Goal: Obtain resource: Download file/media

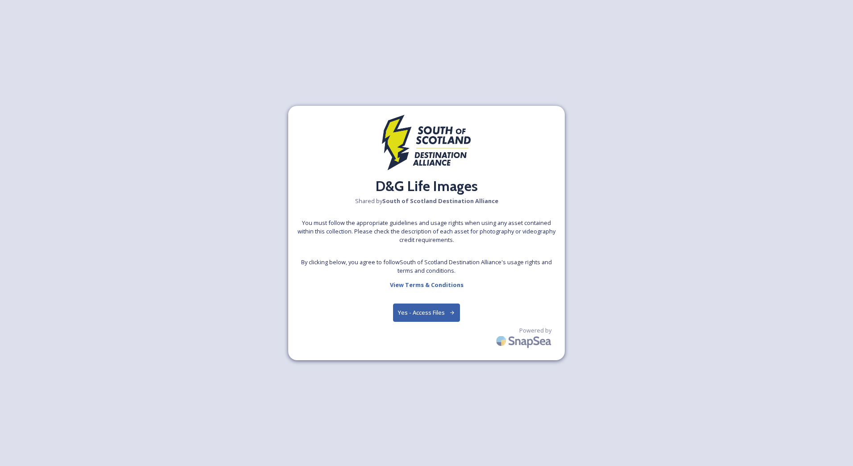
click at [446, 315] on button "Yes - Access Files" at bounding box center [426, 312] width 67 height 18
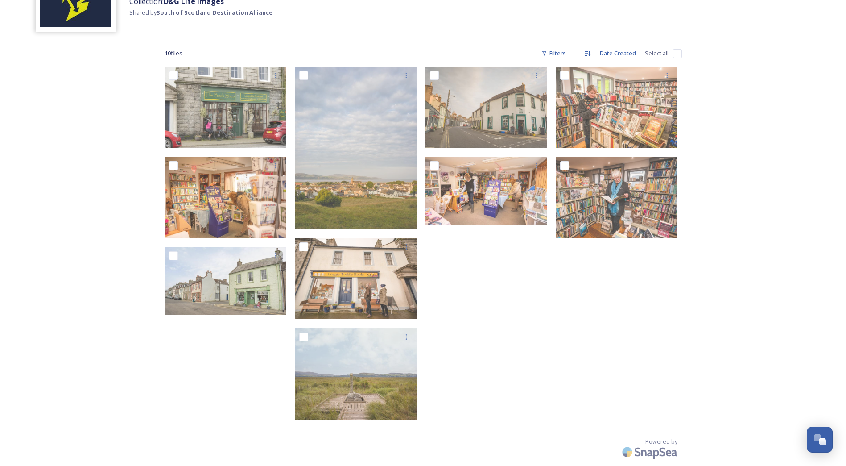
scroll to position [89, 0]
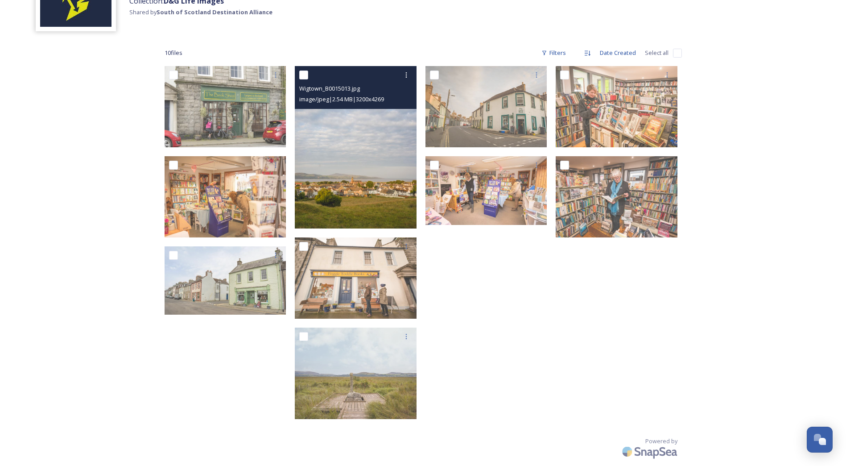
click at [332, 114] on img at bounding box center [356, 147] width 122 height 162
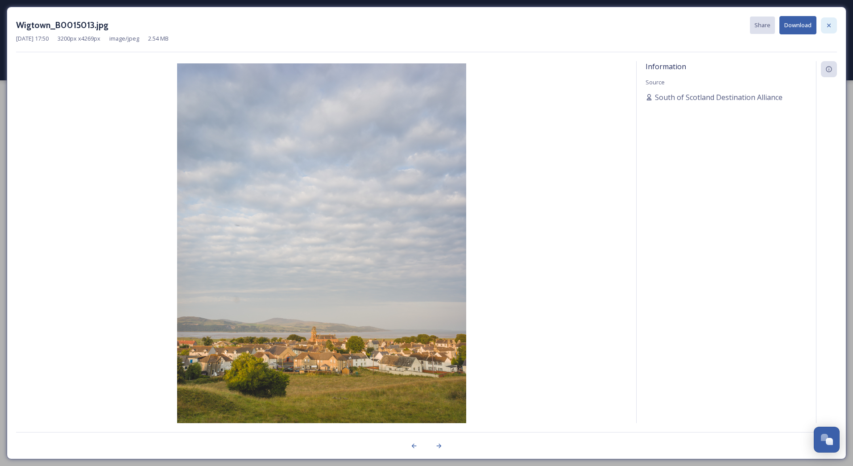
click at [826, 25] on icon at bounding box center [828, 25] width 7 height 7
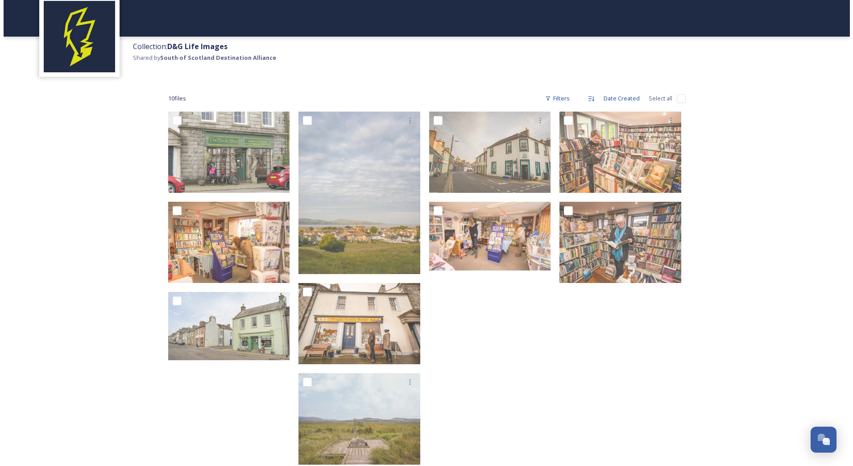
scroll to position [94, 0]
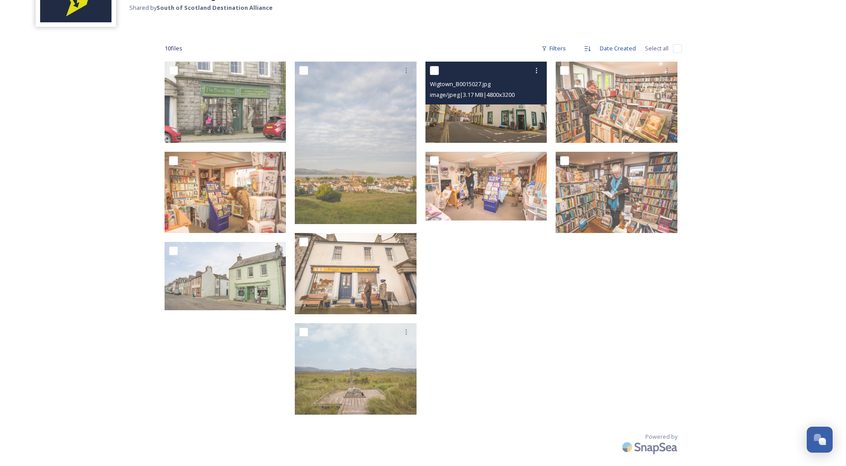
click at [469, 115] on img at bounding box center [486, 102] width 122 height 81
